Goal: Obtain resource: Download file/media

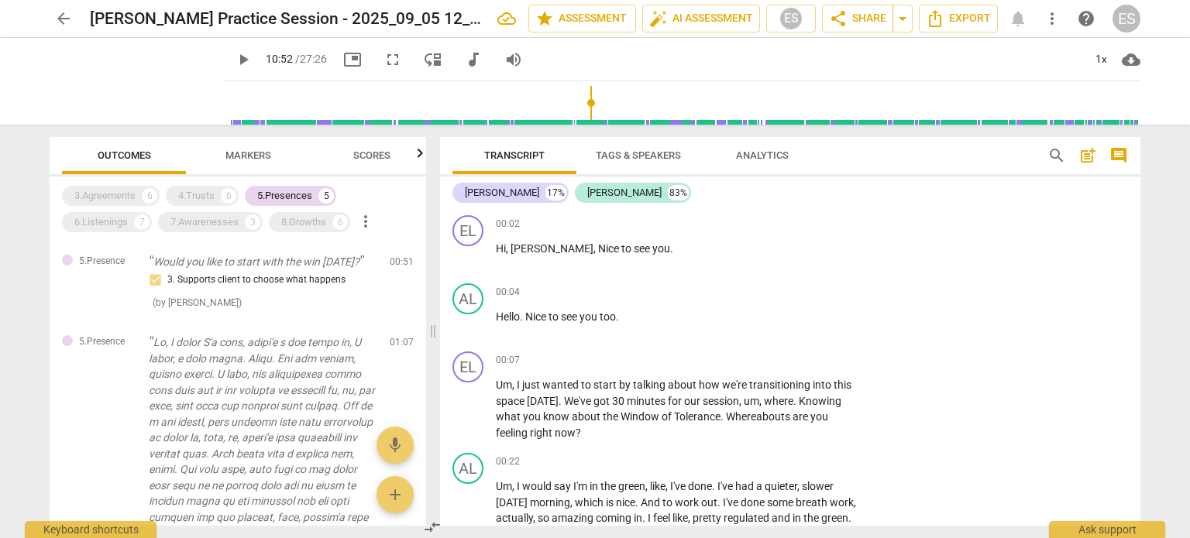
scroll to position [939, 0]
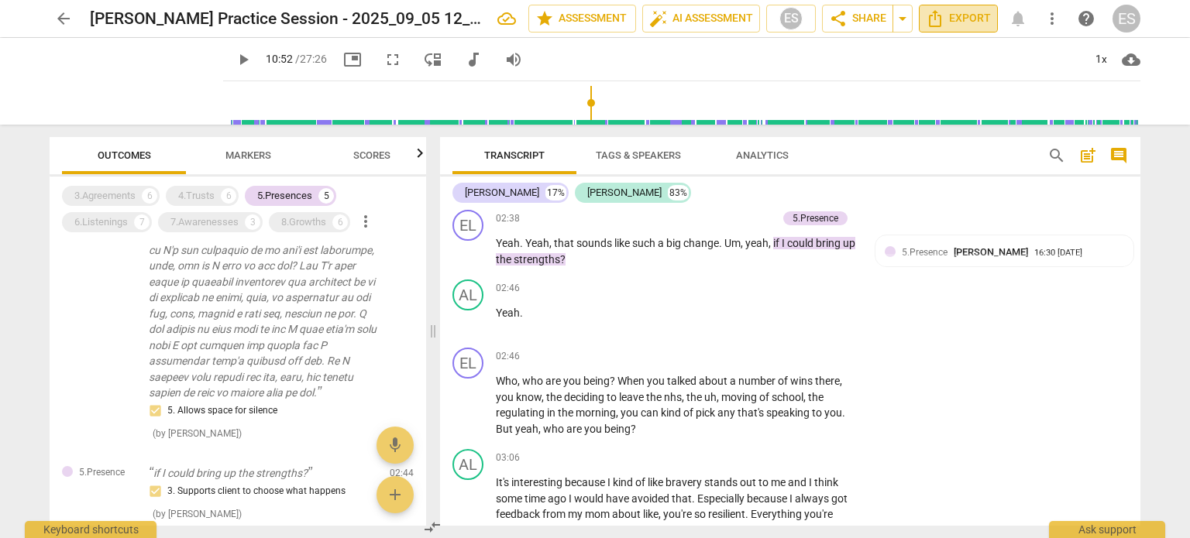
click at [976, 19] on span "Export" at bounding box center [957, 18] width 65 height 19
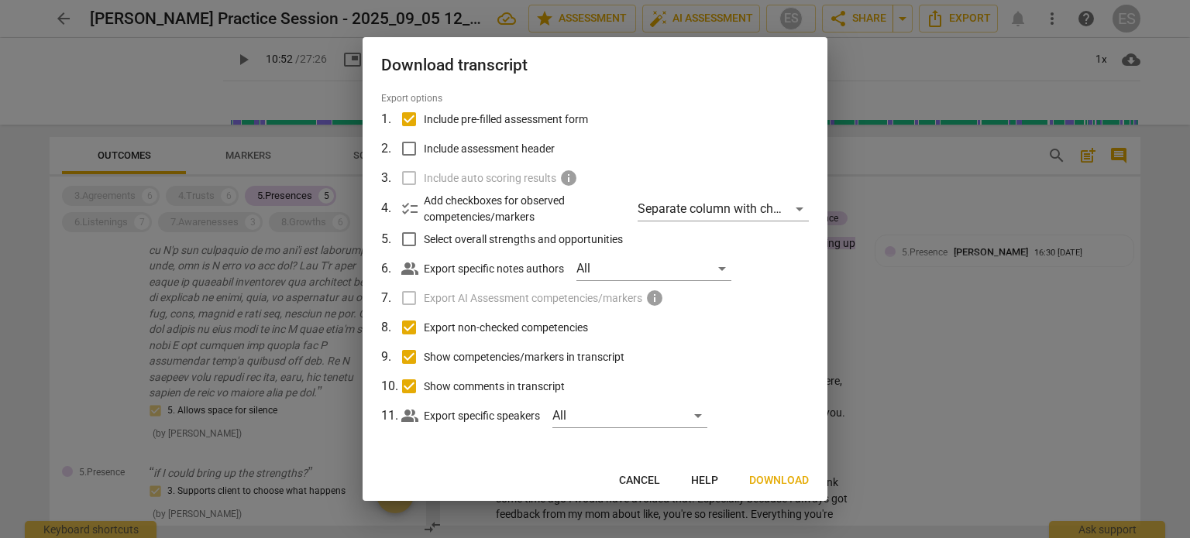
scroll to position [49, 0]
click at [784, 476] on span "Download" at bounding box center [779, 480] width 60 height 15
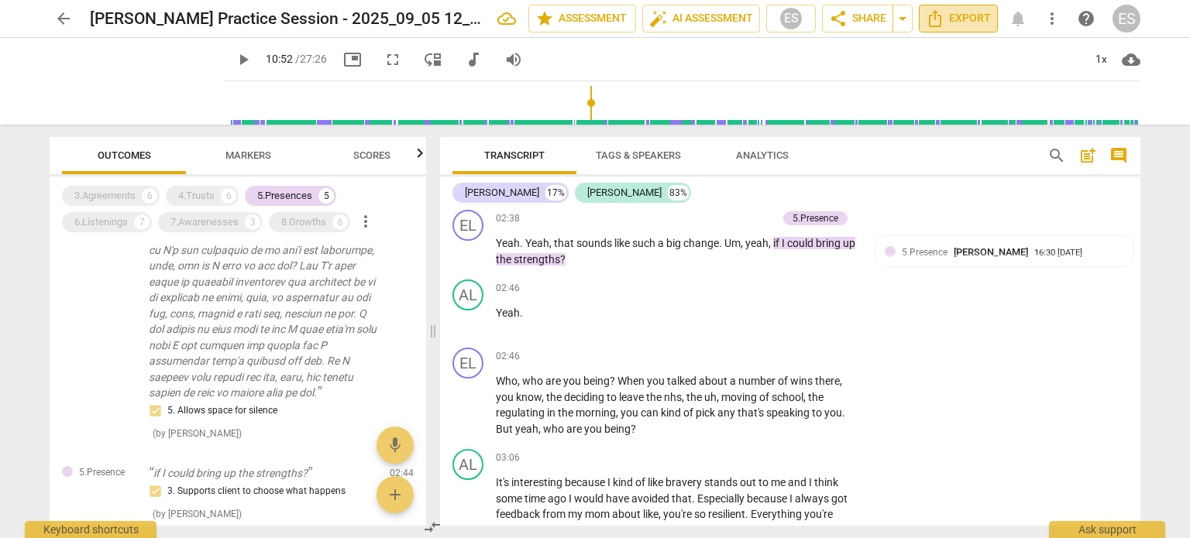
click at [966, 32] on button "Export" at bounding box center [957, 19] width 79 height 28
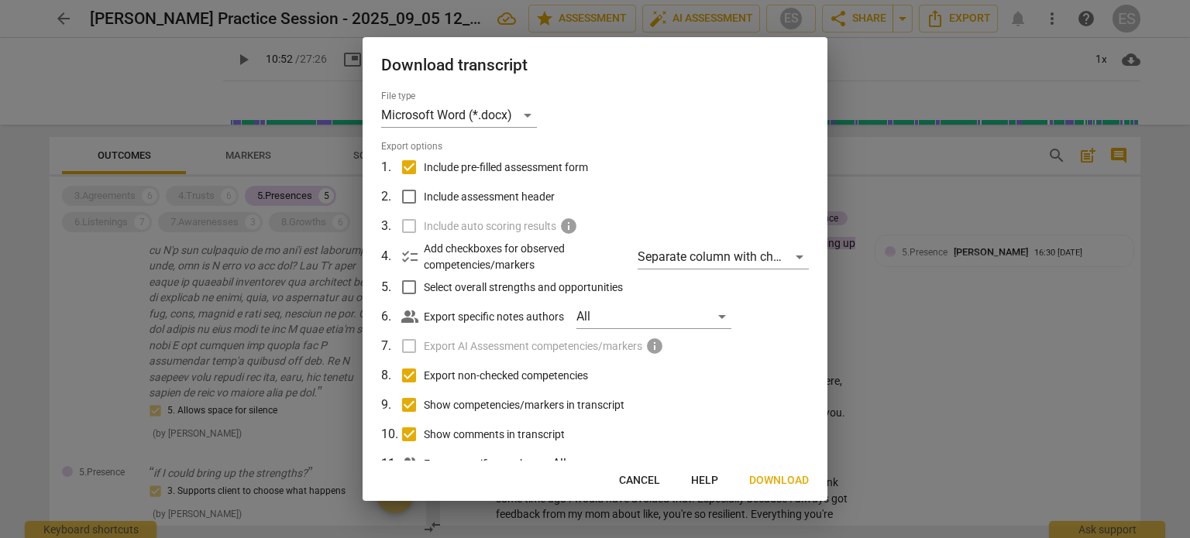
click at [518, 163] on span "Include pre-filled assessment form" at bounding box center [506, 168] width 164 height 16
click at [424, 163] on input "Include pre-filled assessment form" at bounding box center [408, 167] width 29 height 29
checkbox input "false"
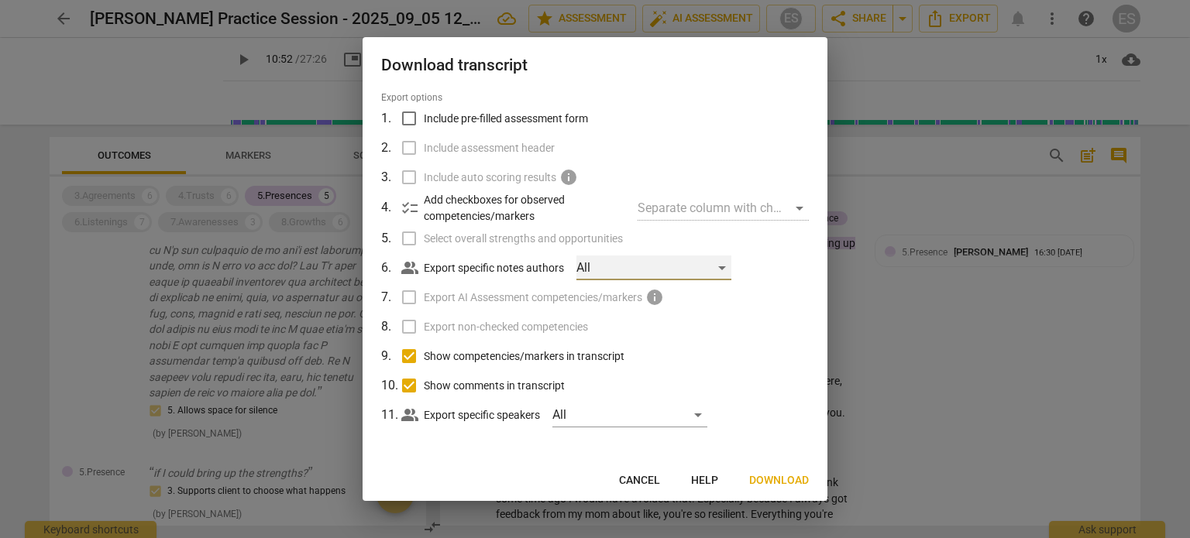
click at [620, 275] on div "All" at bounding box center [653, 268] width 155 height 25
click at [537, 263] on div at bounding box center [595, 269] width 1190 height 538
click at [453, 355] on span "Show competencies/markers in transcript" at bounding box center [524, 356] width 201 height 16
click at [424, 355] on input "Show competencies/markers in transcript" at bounding box center [408, 356] width 29 height 29
checkbox input "false"
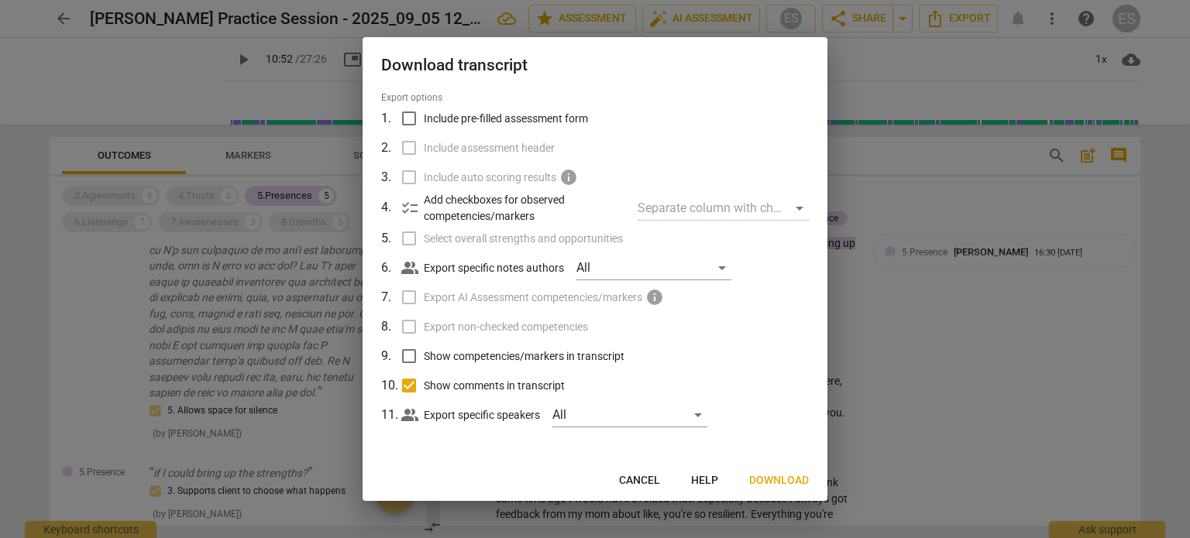
click at [437, 380] on span "Show comments in transcript" at bounding box center [494, 386] width 141 height 16
click at [424, 380] on input "Show comments in transcript" at bounding box center [408, 385] width 29 height 29
checkbox input "false"
click at [778, 482] on span "Download" at bounding box center [779, 480] width 60 height 15
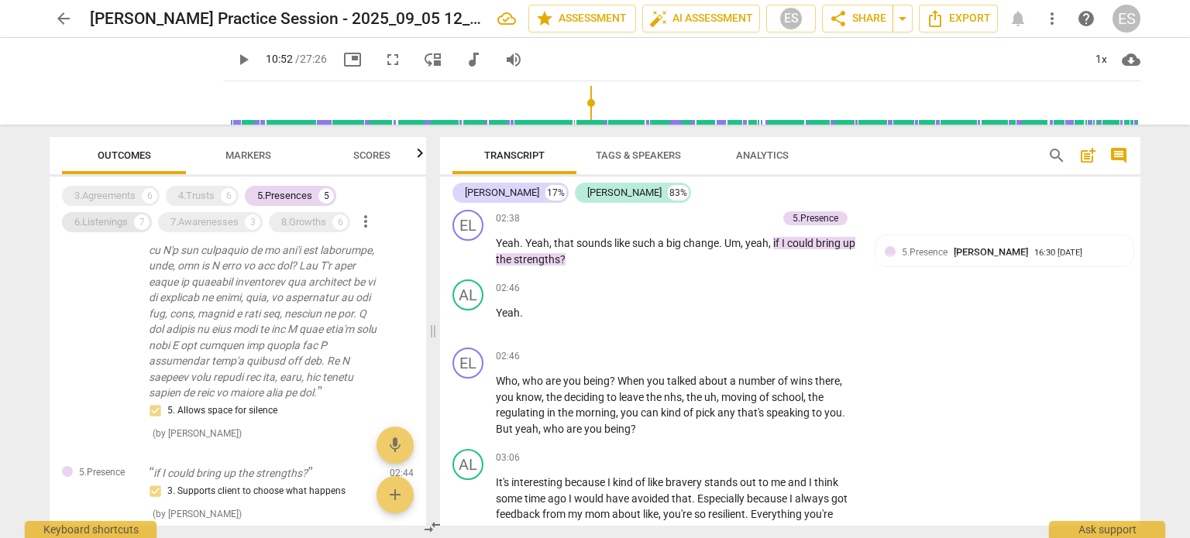
drag, startPoint x: 289, startPoint y: 197, endPoint x: 137, endPoint y: 217, distance: 153.1
click at [289, 197] on div "5.Presences" at bounding box center [284, 195] width 55 height 15
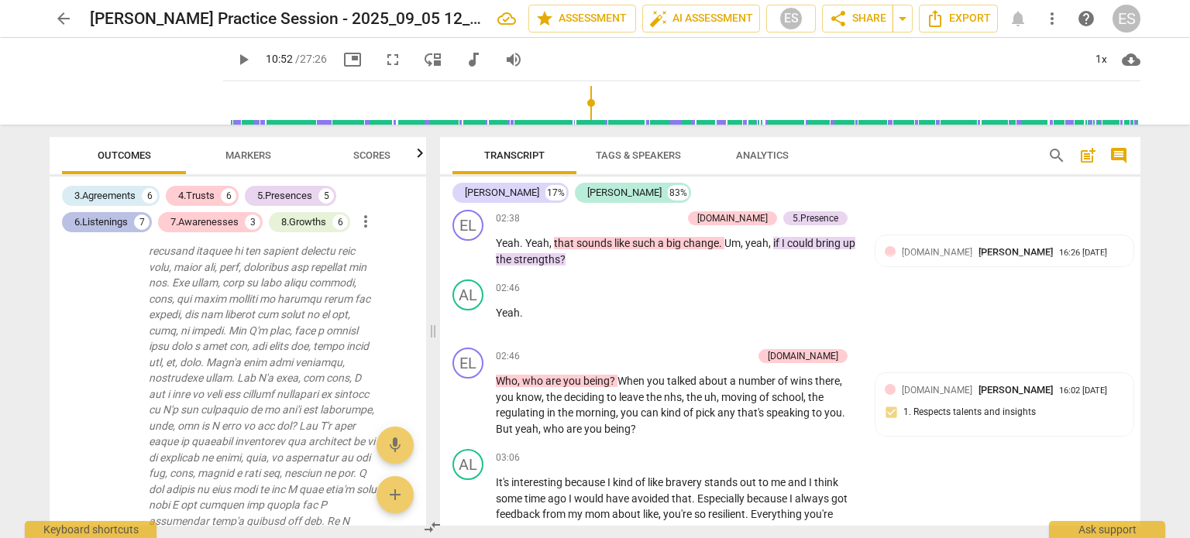
scroll to position [617, 0]
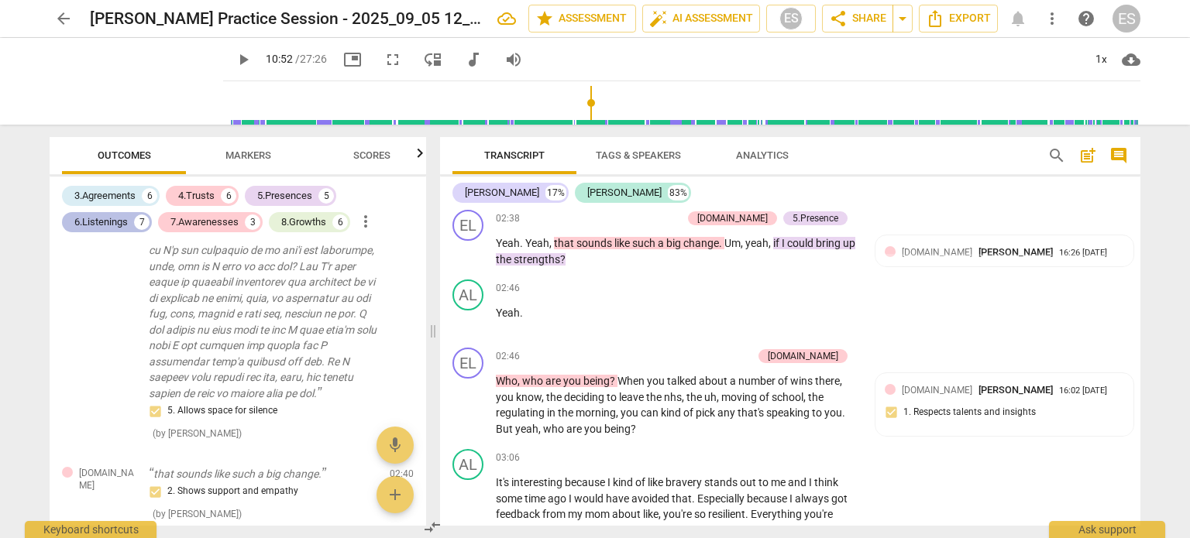
click at [104, 219] on div "6.Listenings" at bounding box center [100, 222] width 53 height 15
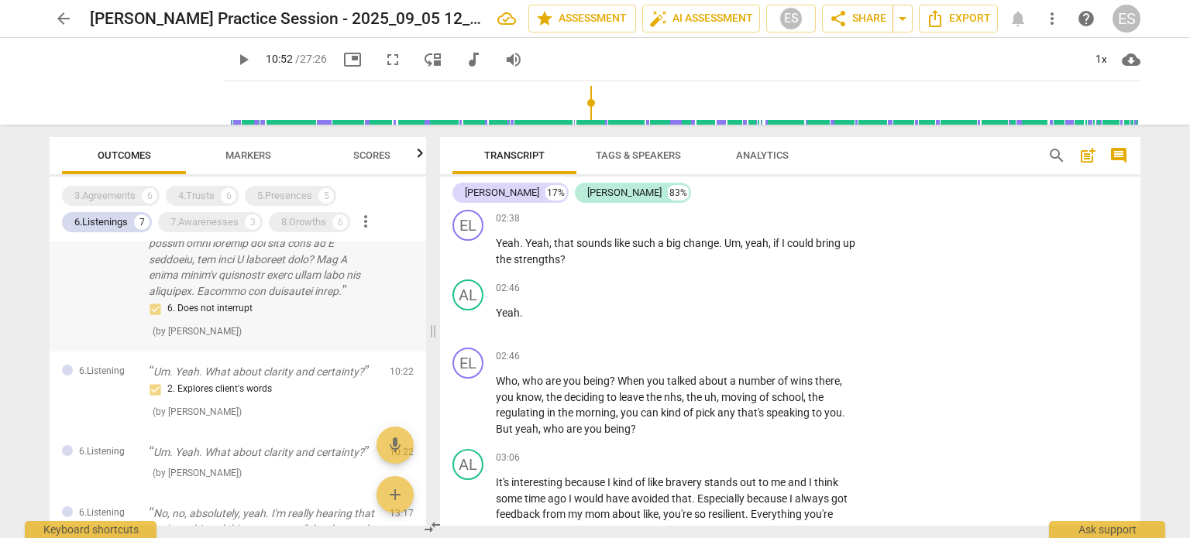
scroll to position [591, 0]
click at [235, 161] on span "Markers" at bounding box center [248, 156] width 83 height 21
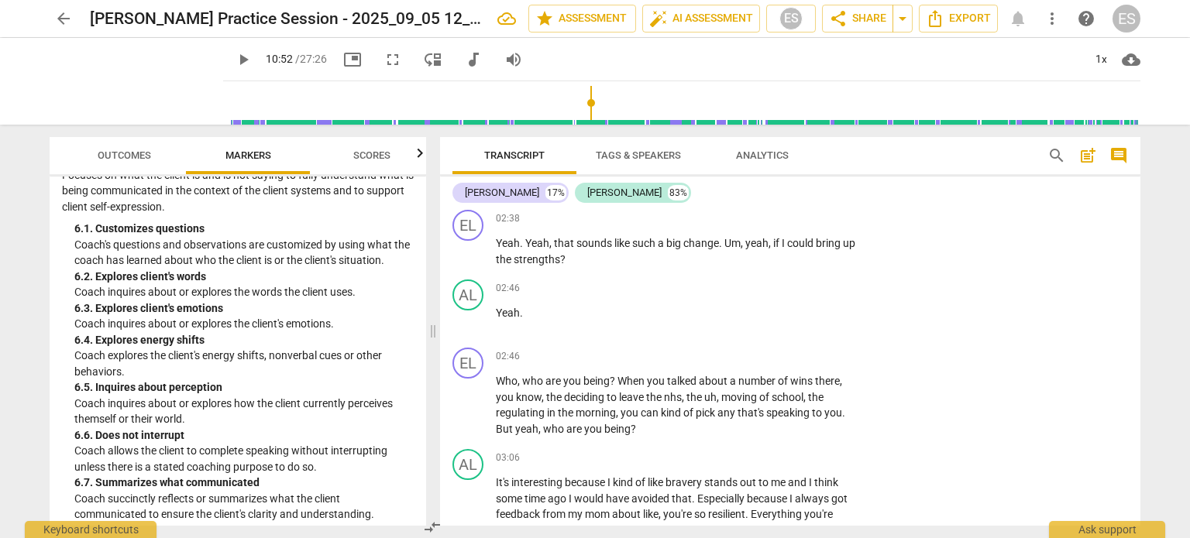
scroll to position [1121, 0]
click at [124, 159] on span "Outcomes" at bounding box center [124, 155] width 53 height 12
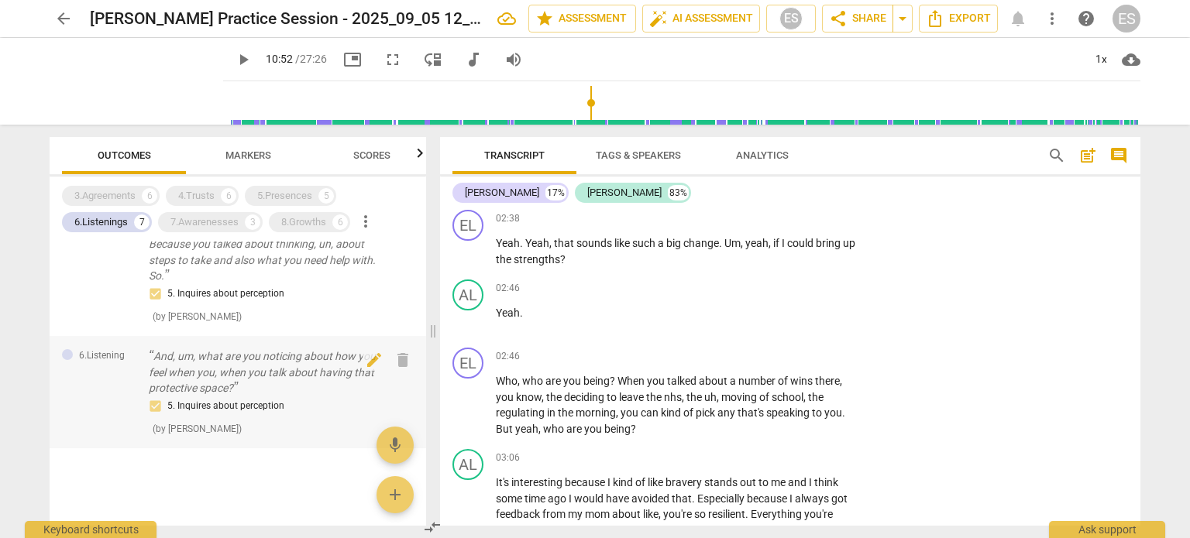
scroll to position [1147, 0]
click at [300, 483] on div at bounding box center [238, 501] width 376 height 50
click at [253, 151] on span "Markers" at bounding box center [248, 155] width 46 height 12
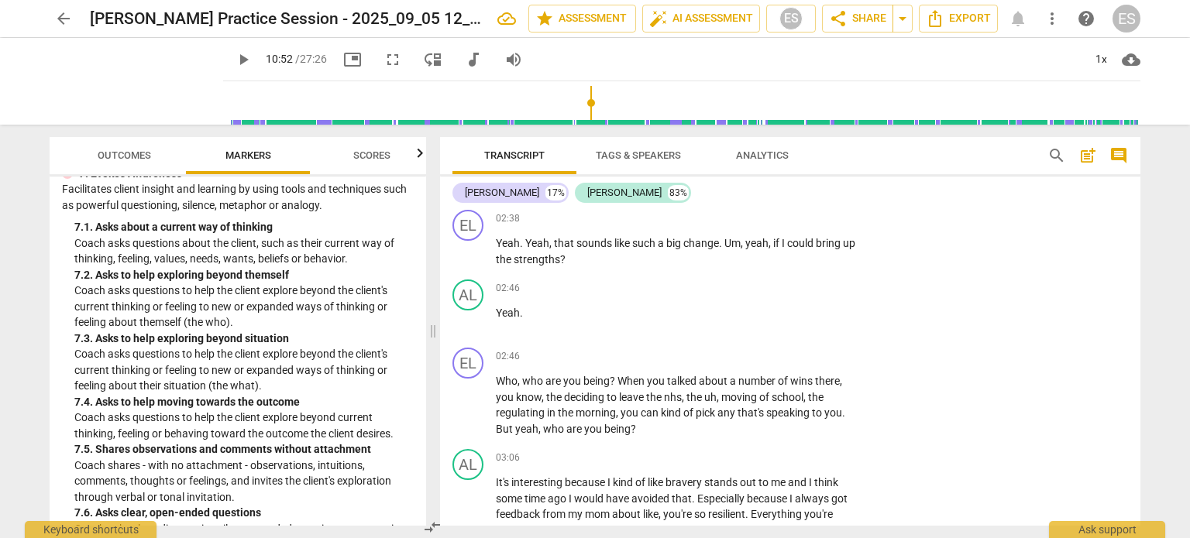
scroll to position [1489, 0]
click at [124, 139] on button "Outcomes" at bounding box center [124, 155] width 124 height 37
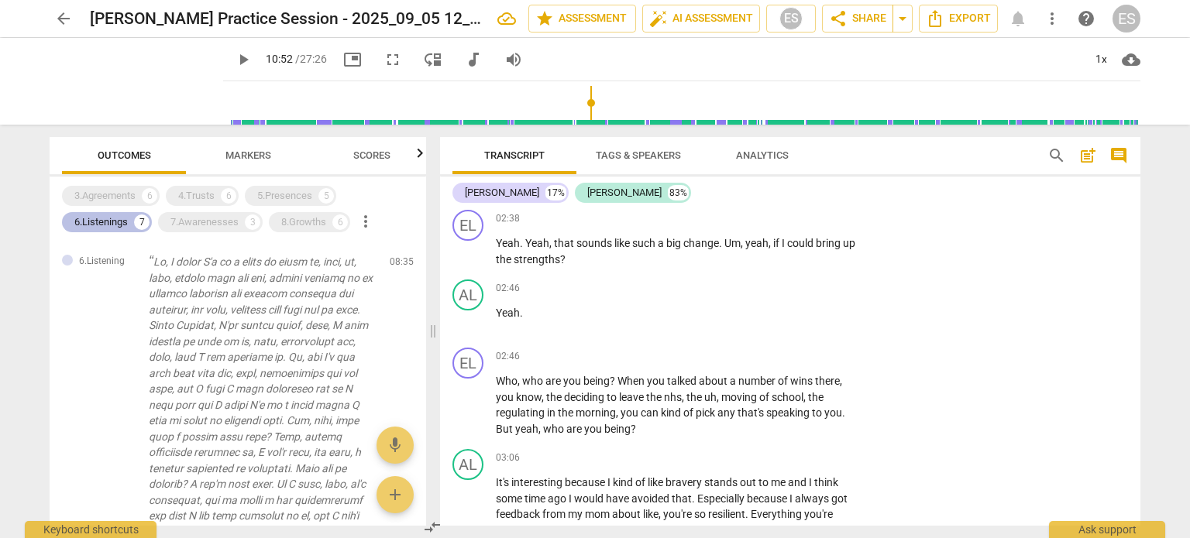
click at [110, 216] on div "6.Listenings" at bounding box center [100, 222] width 53 height 15
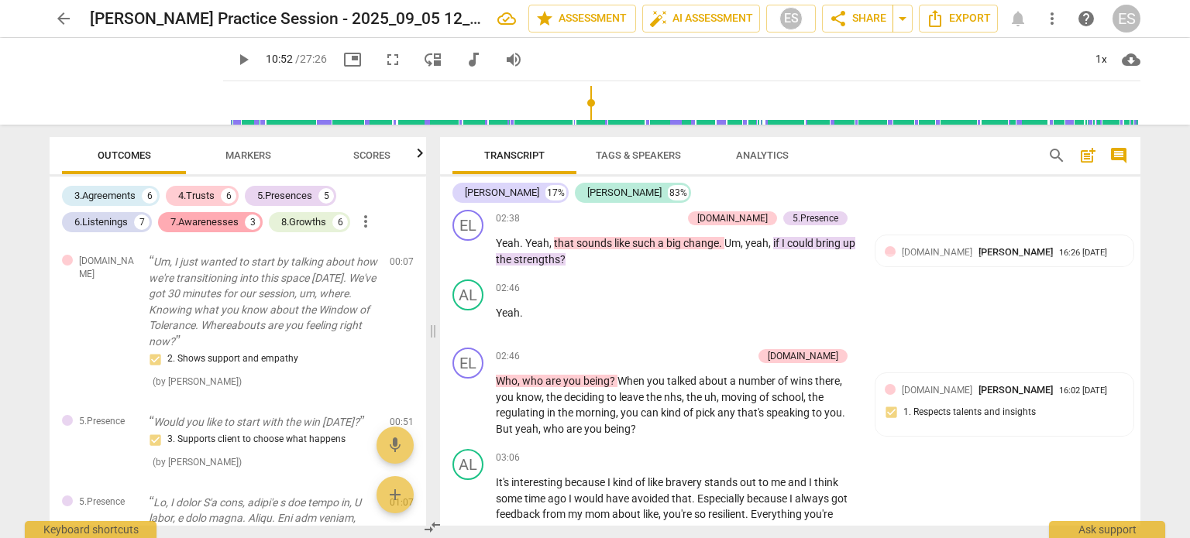
click at [190, 224] on div "7.Awarenesses" at bounding box center [204, 222] width 68 height 15
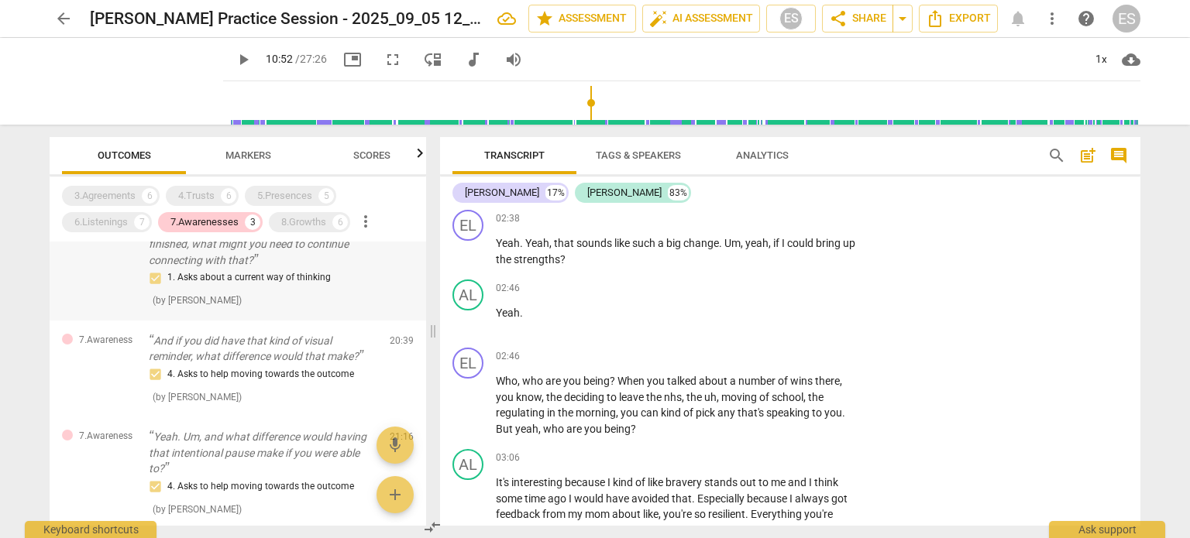
scroll to position [34, 0]
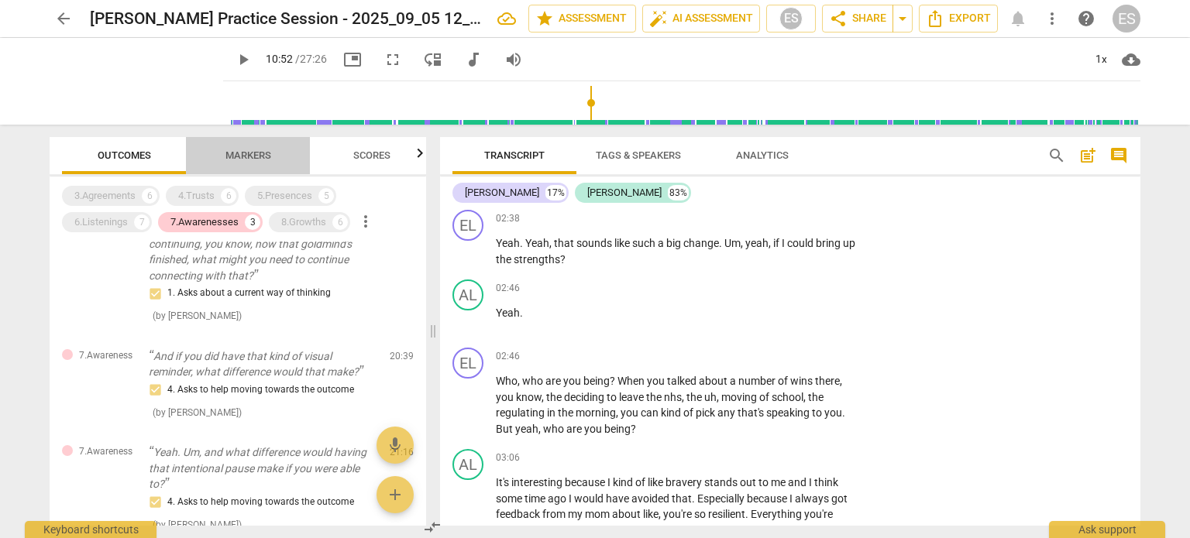
click at [272, 154] on span "Markers" at bounding box center [248, 156] width 83 height 21
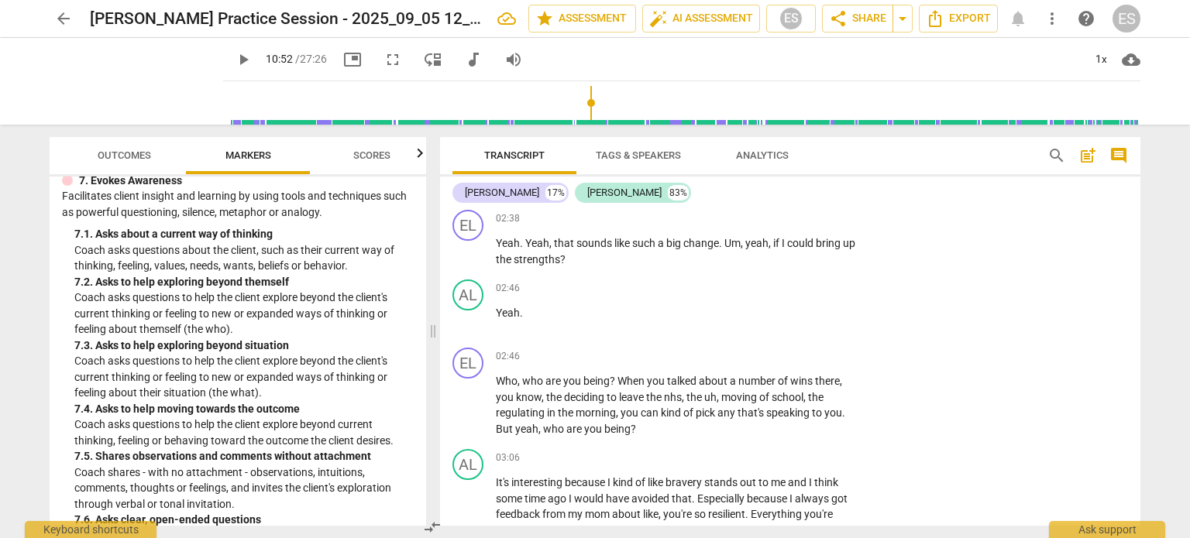
scroll to position [1499, 0]
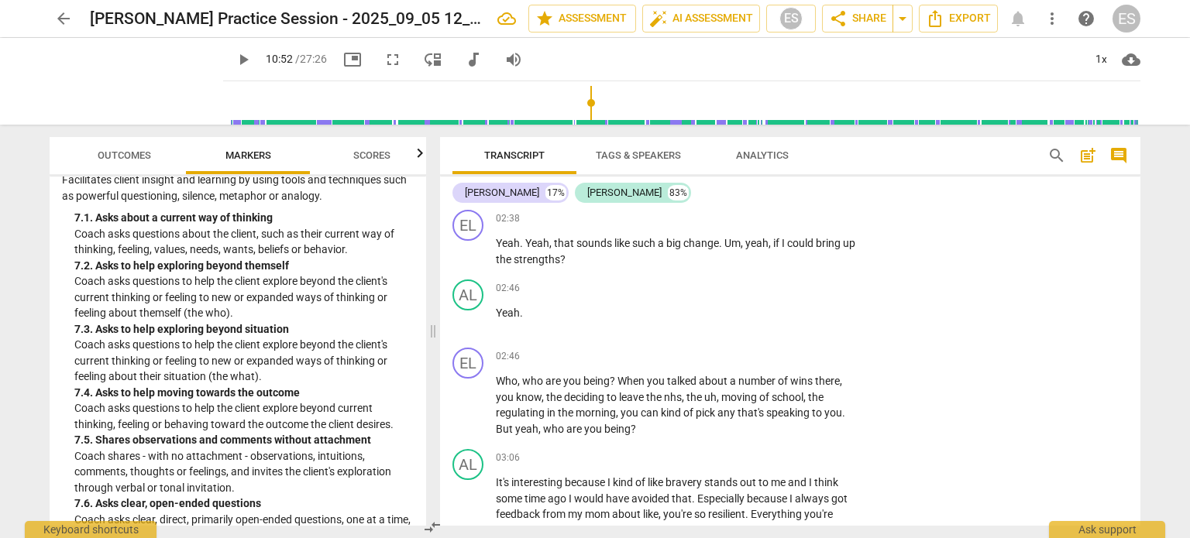
click at [149, 156] on span "Outcomes" at bounding box center [124, 155] width 53 height 12
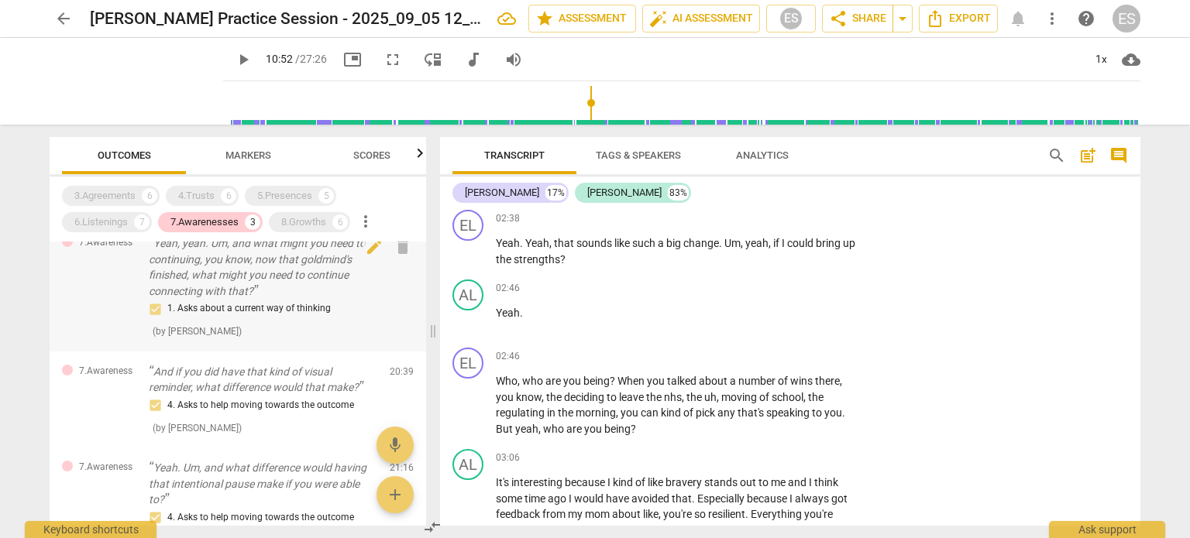
scroll to position [0, 0]
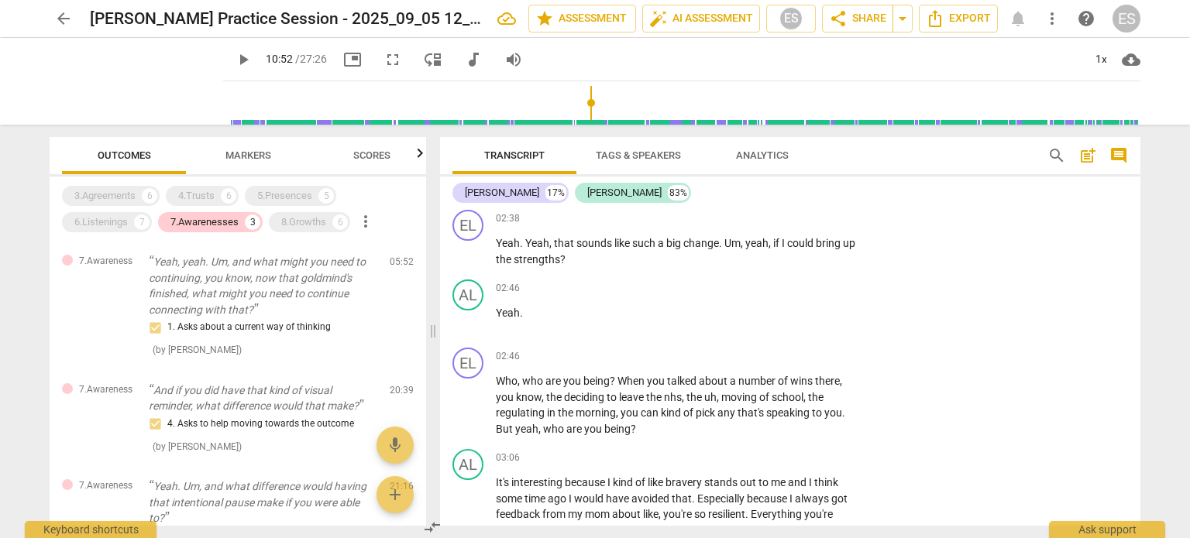
click at [276, 146] on span "Markers" at bounding box center [248, 156] width 83 height 21
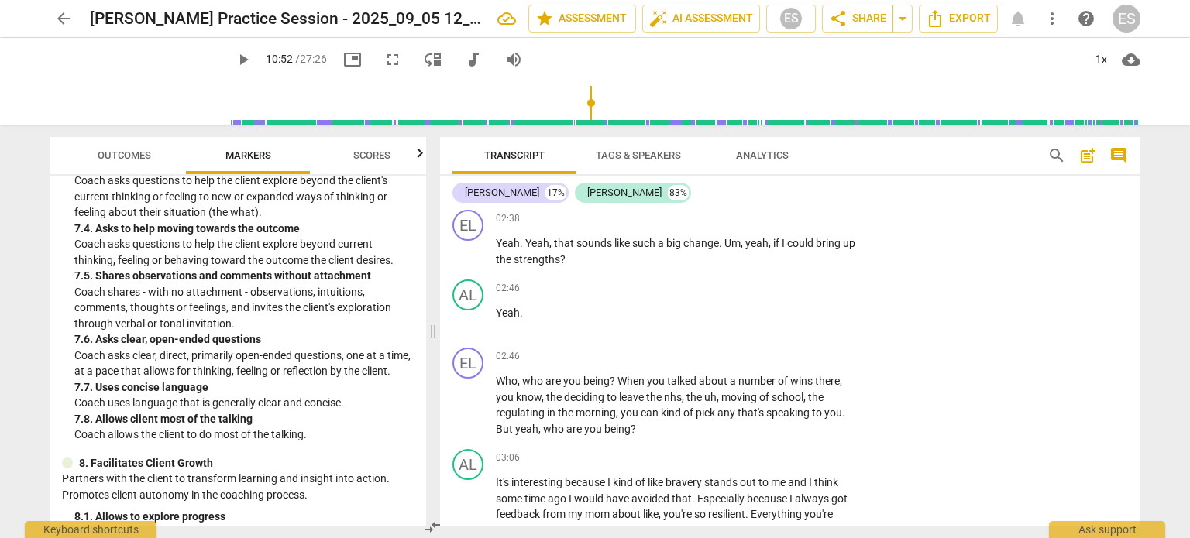
scroll to position [1663, 0]
click at [108, 161] on span "Outcomes" at bounding box center [124, 156] width 91 height 21
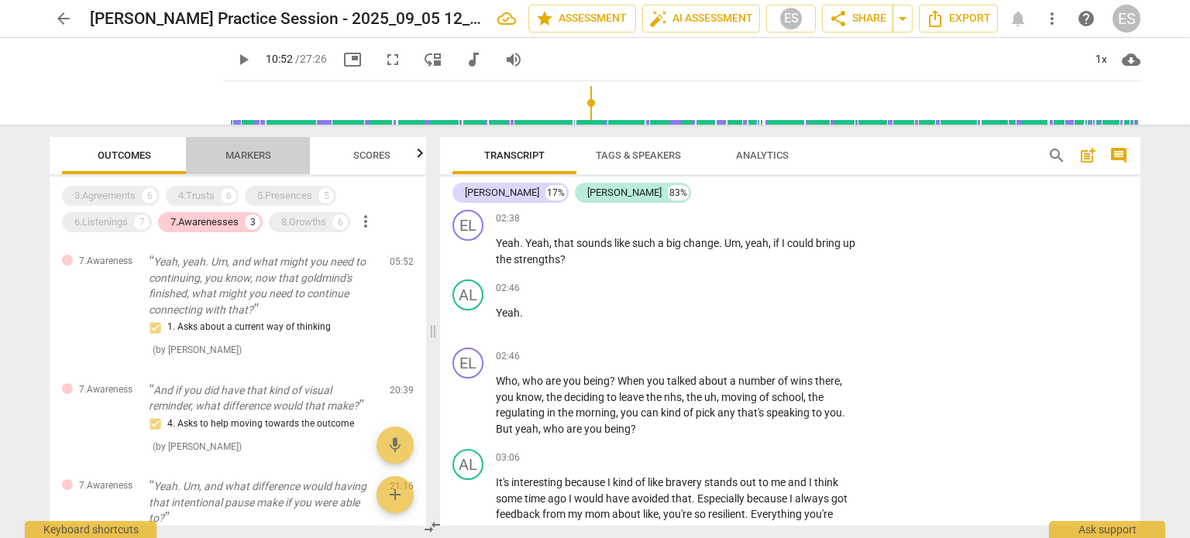
click at [244, 146] on span "Markers" at bounding box center [248, 156] width 83 height 21
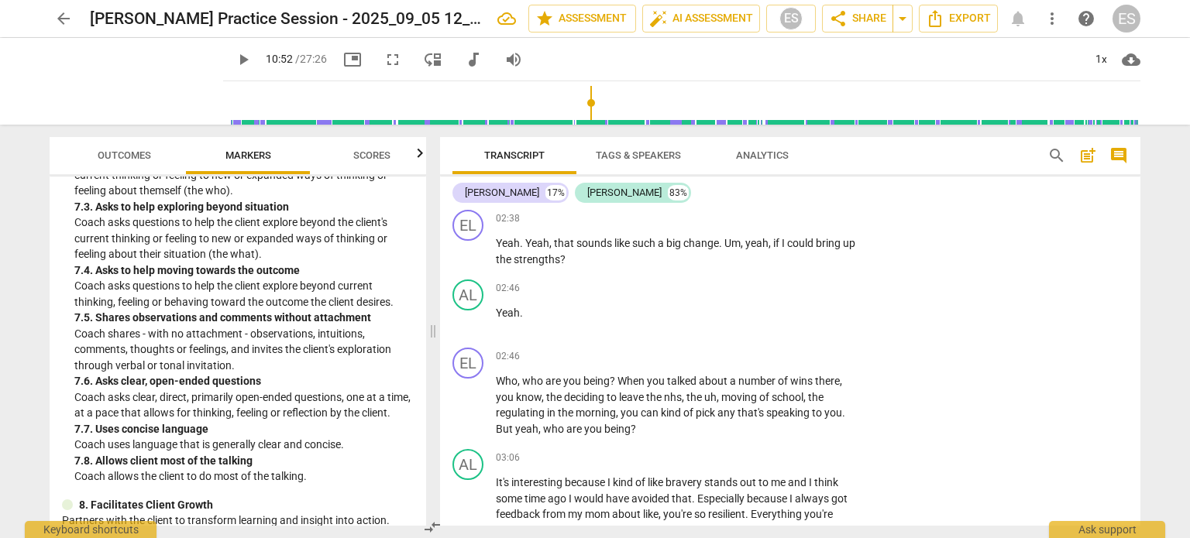
scroll to position [1597, 0]
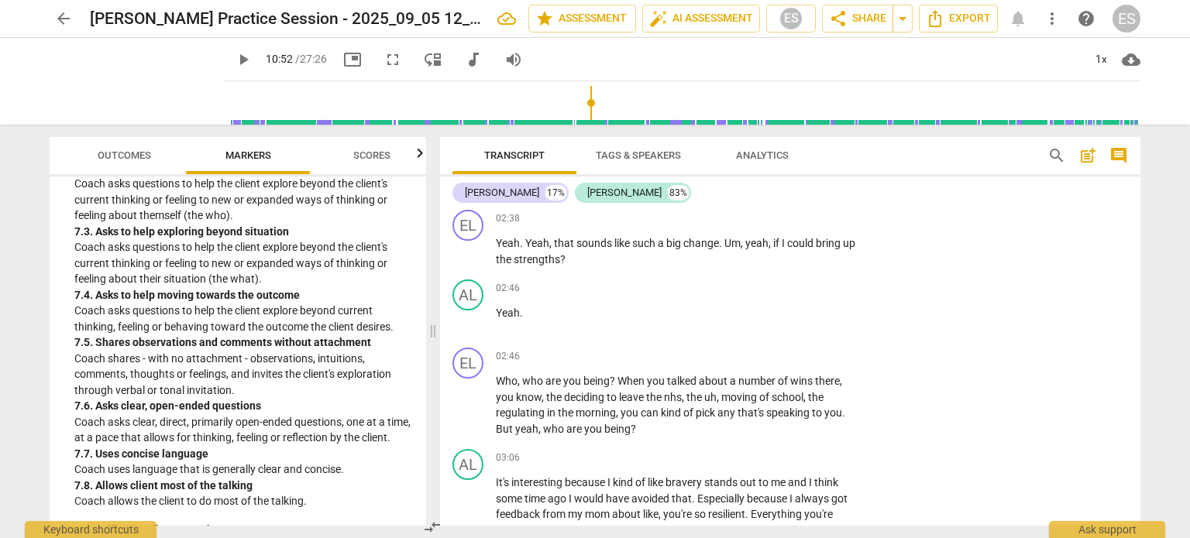
click at [118, 157] on span "Outcomes" at bounding box center [124, 155] width 53 height 12
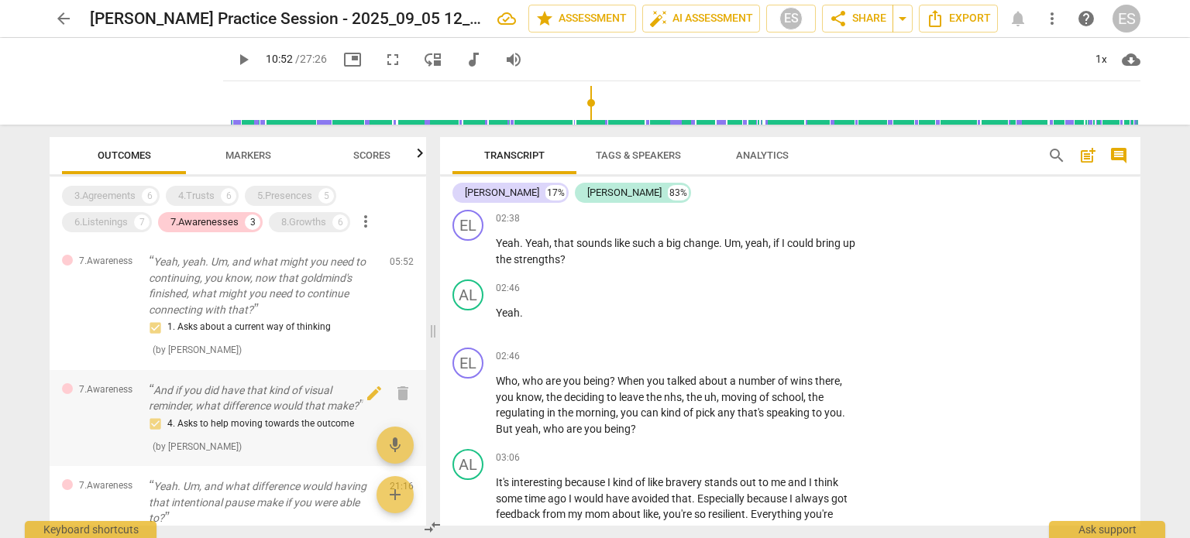
scroll to position [130, 0]
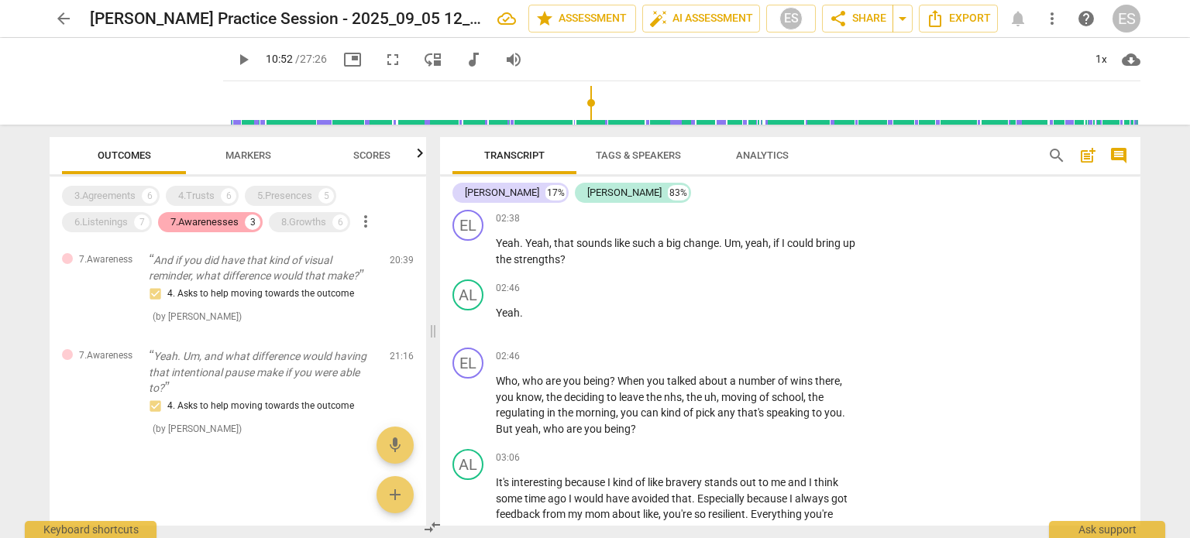
drag, startPoint x: 228, startPoint y: 217, endPoint x: 246, endPoint y: 225, distance: 19.7
click at [228, 217] on div "7.Awarenesses" at bounding box center [204, 222] width 68 height 15
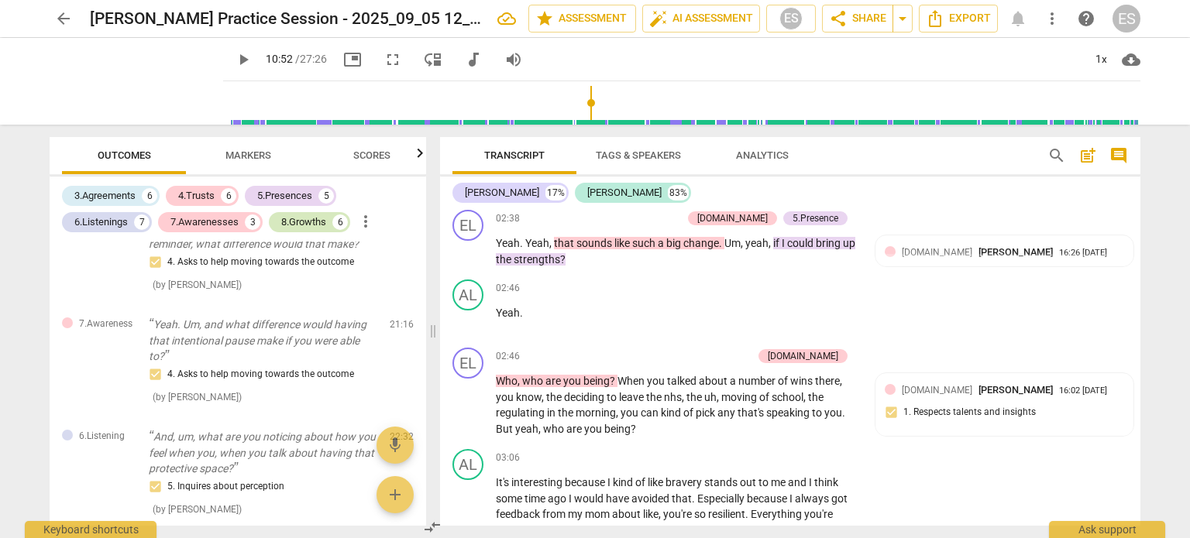
click at [276, 220] on div "8.Growths 6" at bounding box center [309, 222] width 81 height 20
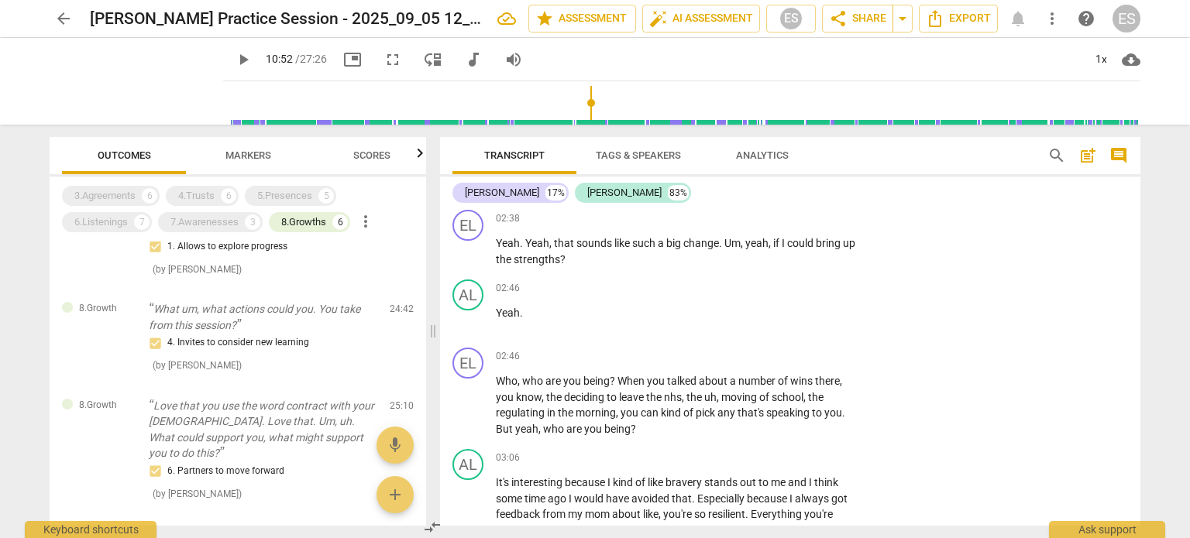
scroll to position [81, 0]
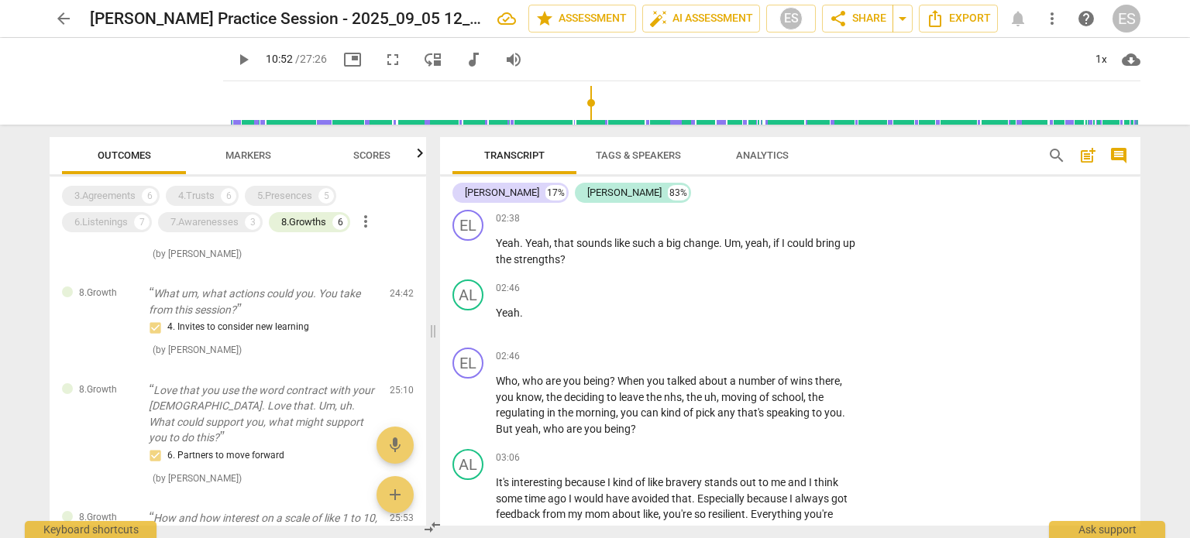
click at [232, 163] on span "Markers" at bounding box center [248, 156] width 83 height 21
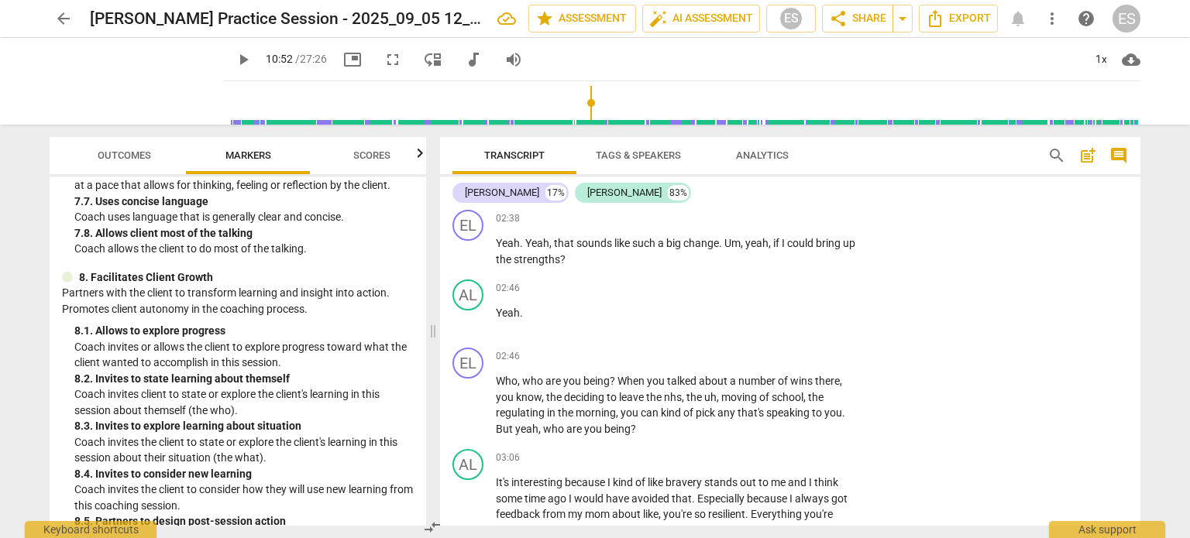
scroll to position [1851, 0]
click at [122, 154] on span "Outcomes" at bounding box center [124, 155] width 53 height 12
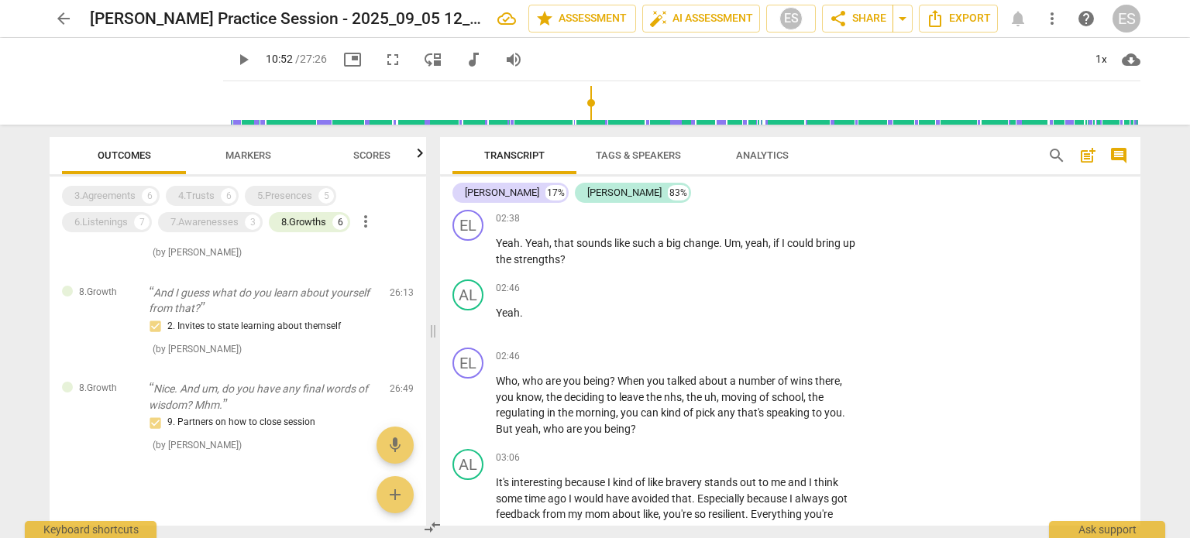
scroll to position [419, 0]
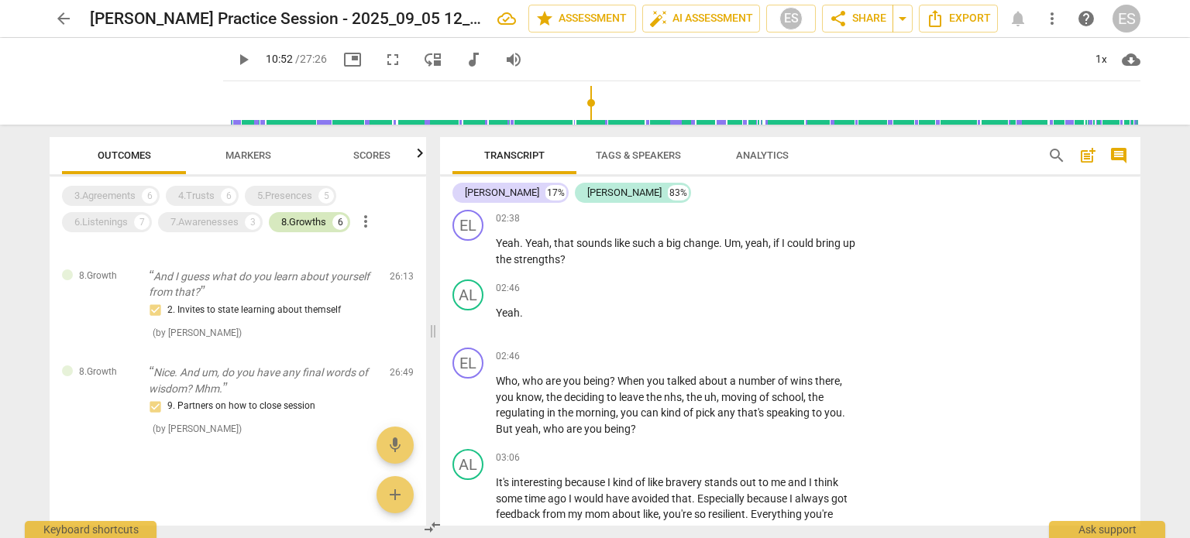
click at [292, 221] on div "8.Growths" at bounding box center [303, 222] width 45 height 15
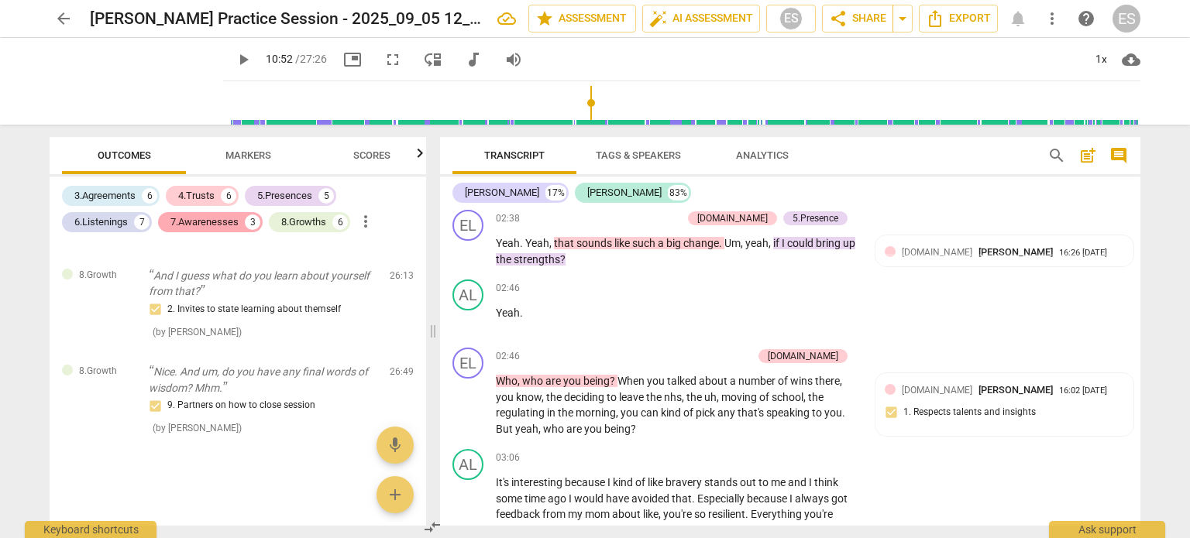
click at [223, 224] on div "7.Awarenesses" at bounding box center [204, 222] width 68 height 15
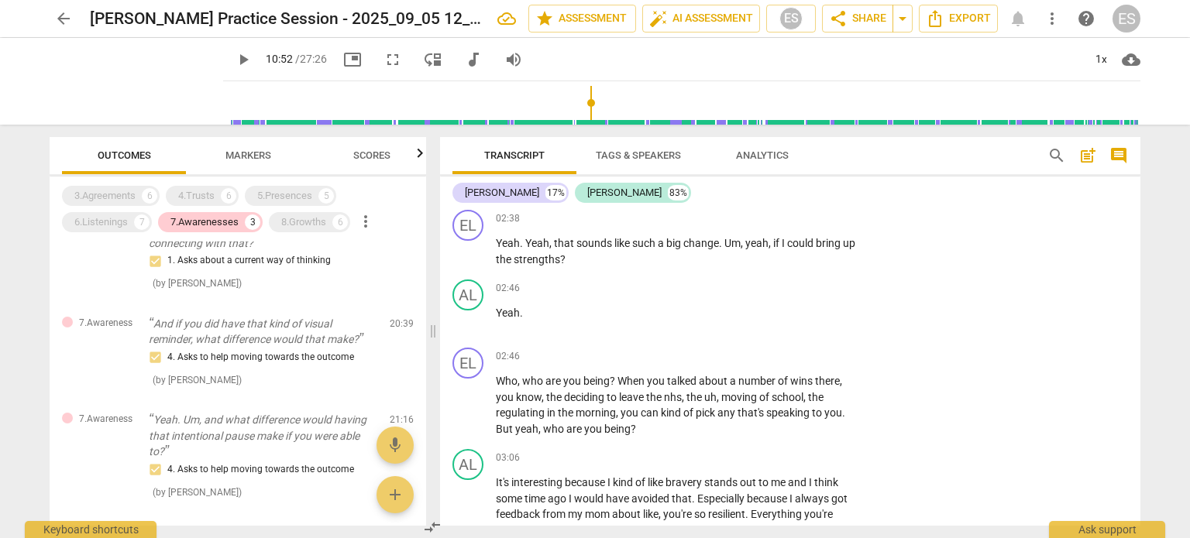
scroll to position [65, 0]
click at [245, 150] on span "Markers" at bounding box center [248, 155] width 46 height 12
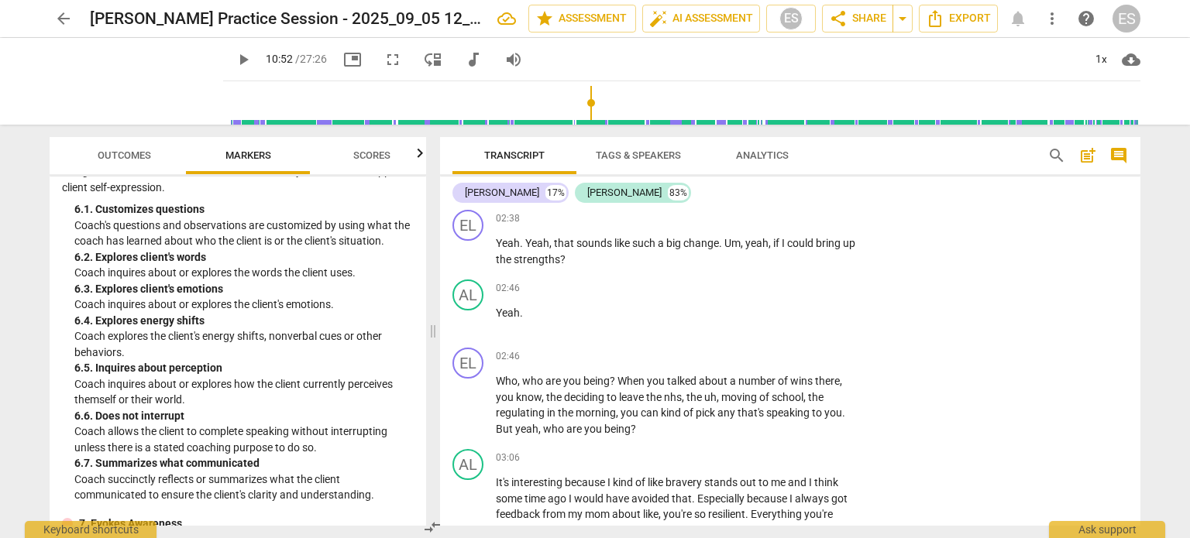
scroll to position [1145, 0]
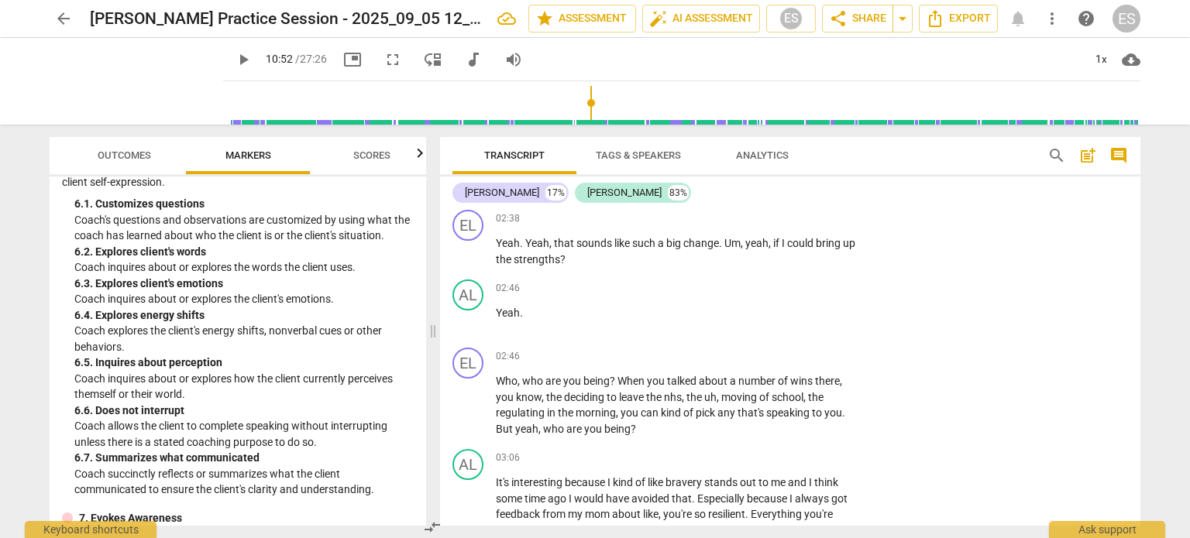
type input "653"
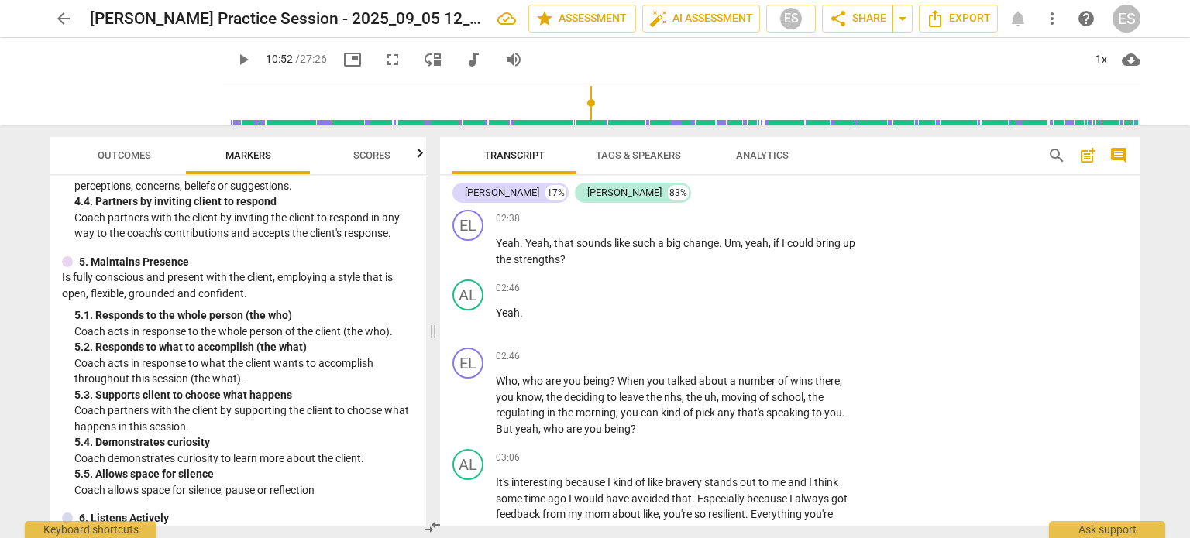
scroll to position [764, 0]
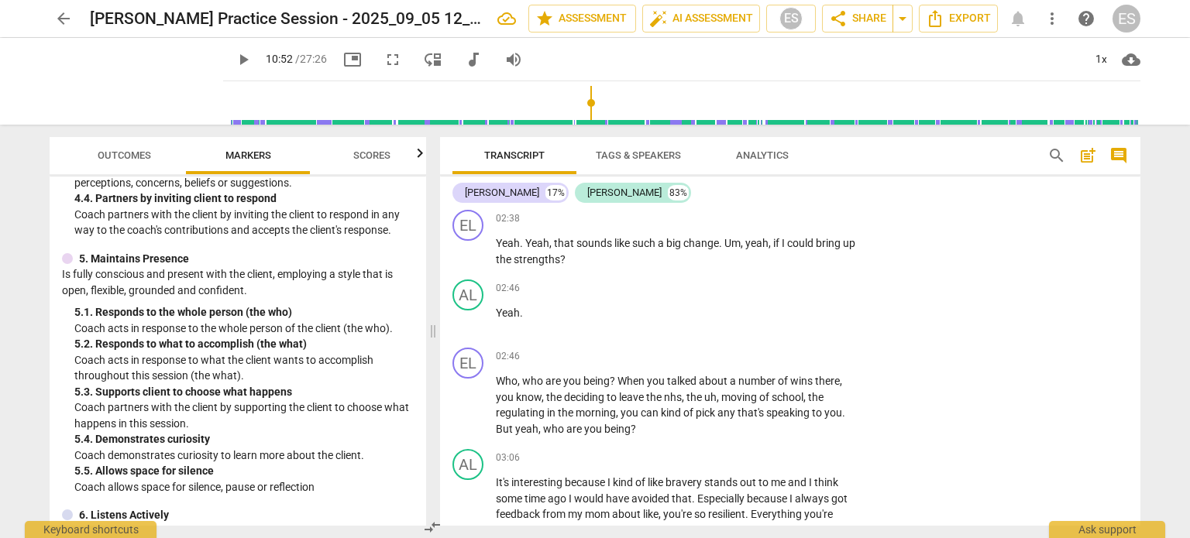
click at [126, 149] on span "Outcomes" at bounding box center [124, 155] width 53 height 12
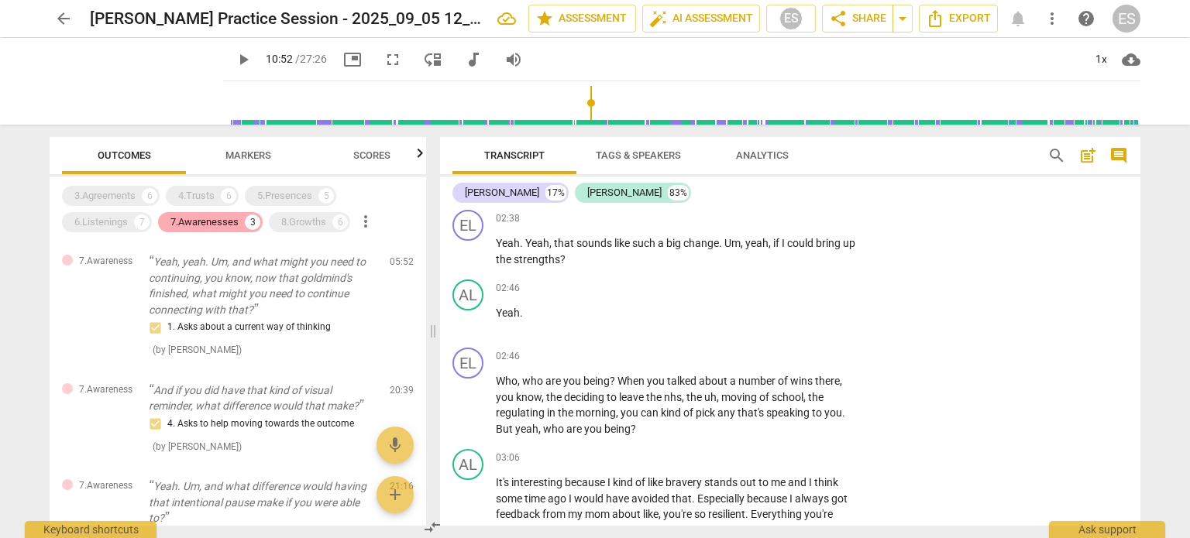
click at [199, 226] on div "7.Awarenesses" at bounding box center [204, 222] width 68 height 15
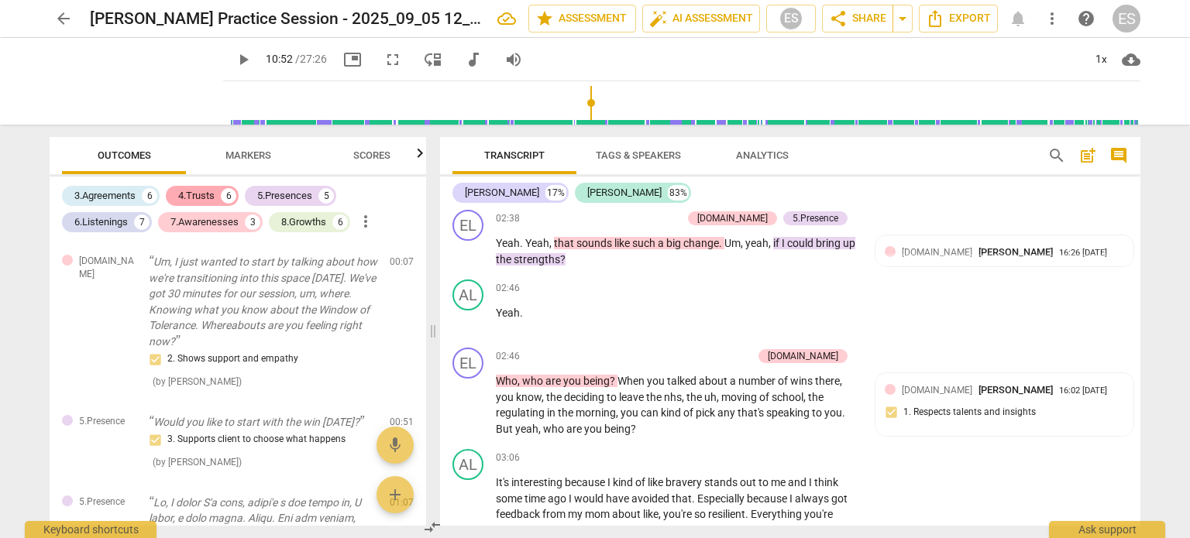
click at [201, 199] on div "4.Trusts" at bounding box center [196, 195] width 36 height 15
